Goal: Go to known website: Go to known website

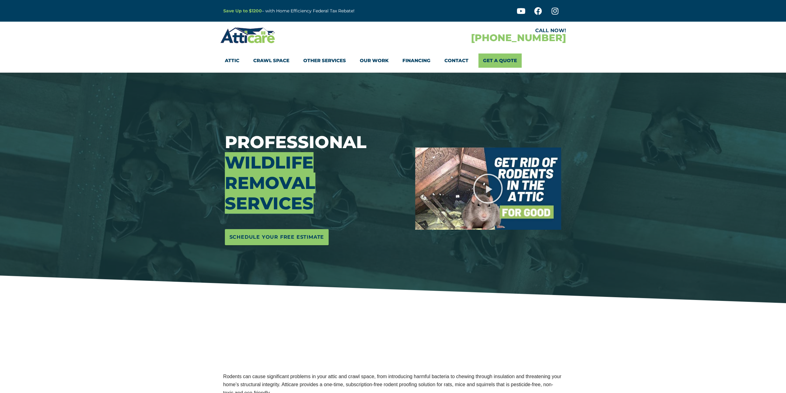
click at [257, 35] on img at bounding box center [247, 35] width 55 height 18
click at [246, 35] on img at bounding box center [247, 35] width 55 height 18
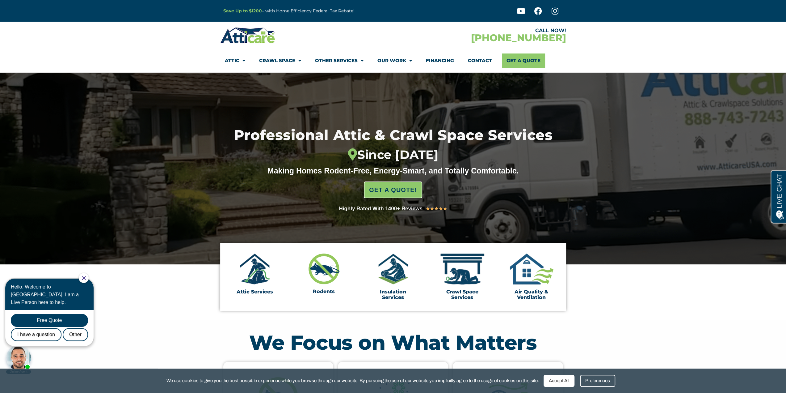
click at [243, 36] on img at bounding box center [247, 35] width 55 height 18
